Goal: Go to known website: Access a specific website the user already knows

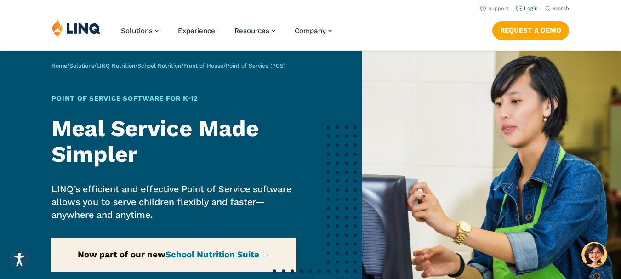
click at [532, 8] on link "Login" at bounding box center [527, 9] width 22 height 6
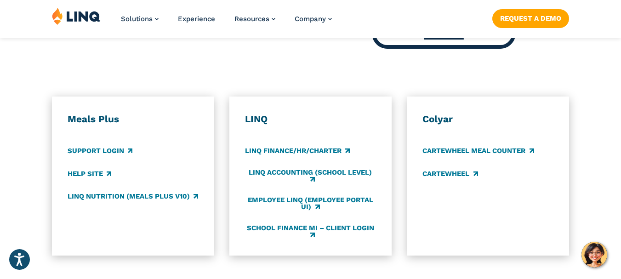
scroll to position [496, 0]
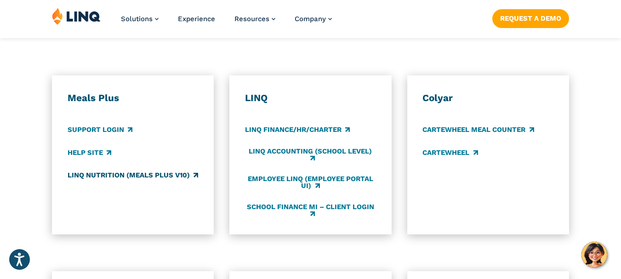
click at [151, 176] on link "LINQ Nutrition (Meals Plus v10)" at bounding box center [133, 175] width 130 height 10
